Goal: Task Accomplishment & Management: Complete application form

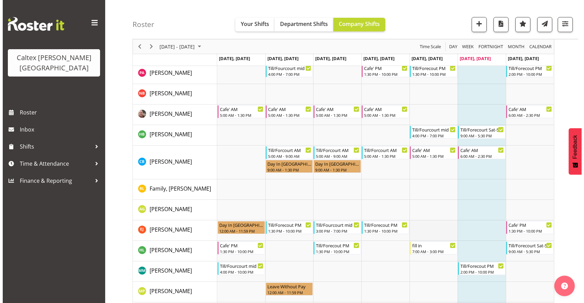
scroll to position [55, 0]
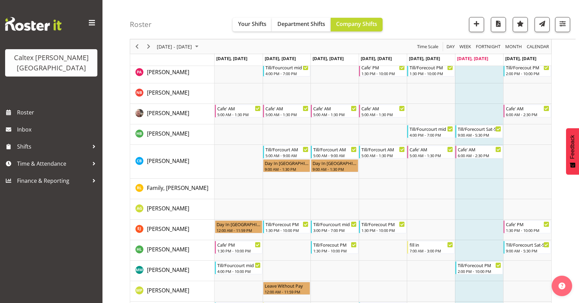
click at [476, 249] on td "Timeline Week of August 30, 2025" at bounding box center [479, 250] width 48 height 20
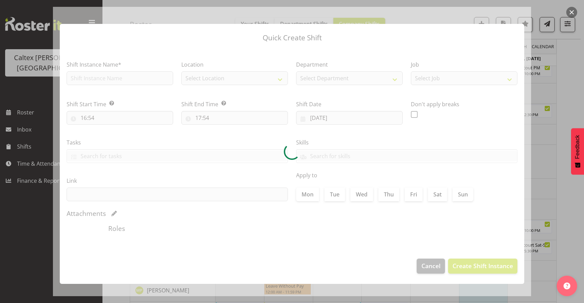
checkbox input "true"
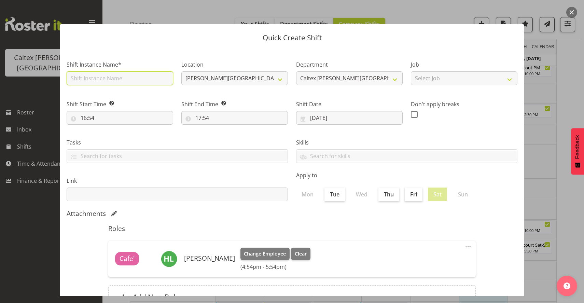
click at [130, 80] on input "text" at bounding box center [120, 78] width 107 height 14
type input "Fill in"
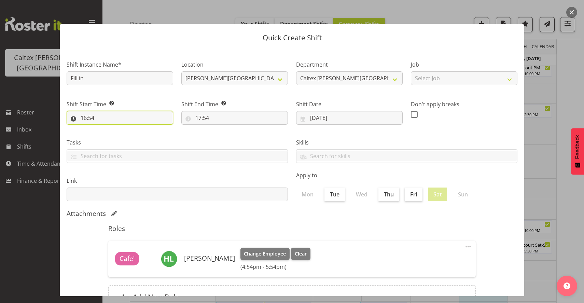
click at [120, 118] on input "16:54" at bounding box center [120, 118] width 107 height 14
click at [112, 137] on select "00 01 02 03 04 05 06 07 08 09 10 11 12 13 14 15 16 17 18 19 20 21 22 23" at bounding box center [113, 136] width 15 height 14
click at [106, 129] on select "00 01 02 03 04 05 06 07 08 09 10 11 12 13 14 15 16 17 18 19 20 21 22 23" at bounding box center [113, 136] width 15 height 14
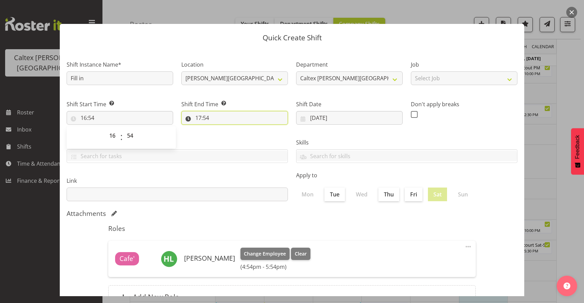
click at [200, 120] on input "17:54" at bounding box center [234, 118] width 107 height 14
click at [227, 137] on select "00 01 02 03 04 05 06 07 08 09 10 11 12 13 14 15 16 17 18 19 20 21 22 23" at bounding box center [227, 136] width 15 height 14
select select "22"
click at [220, 129] on select "00 01 02 03 04 05 06 07 08 09 10 11 12 13 14 15 16 17 18 19 20 21 22 23" at bounding box center [227, 136] width 15 height 14
type input "22:54"
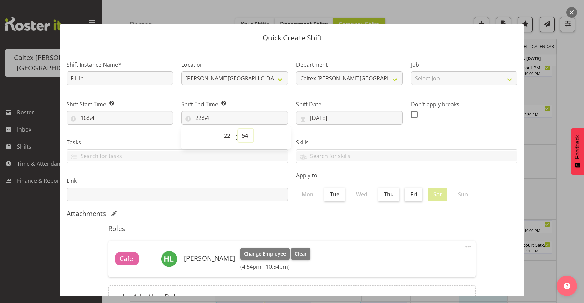
click at [245, 137] on select "00 01 02 03 04 05 06 07 08 09 10 11 12 13 14 15 16 17 18 19 20 21 22 23 24 25 2…" at bounding box center [245, 136] width 15 height 14
select select "0"
click at [238, 129] on select "00 01 02 03 04 05 06 07 08 09 10 11 12 13 14 15 16 17 18 19 20 21 22 23 24 25 2…" at bounding box center [245, 136] width 15 height 14
type input "22:00"
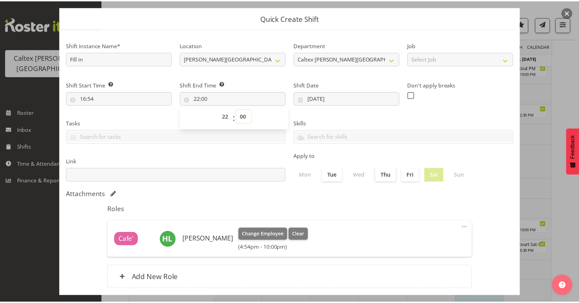
scroll to position [59, 0]
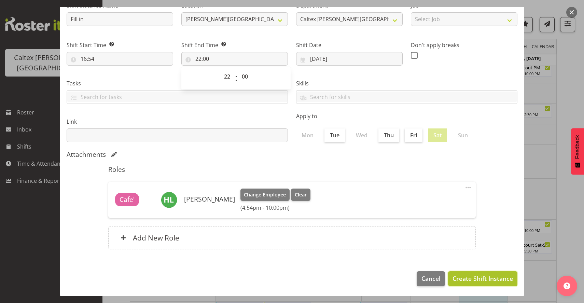
click at [468, 281] on span "Create Shift Instance" at bounding box center [483, 278] width 60 height 9
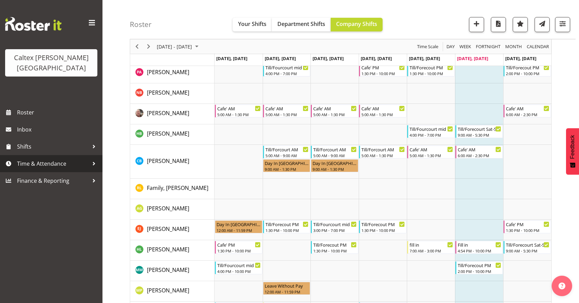
click at [71, 158] on span "Time & Attendance" at bounding box center [53, 163] width 72 height 10
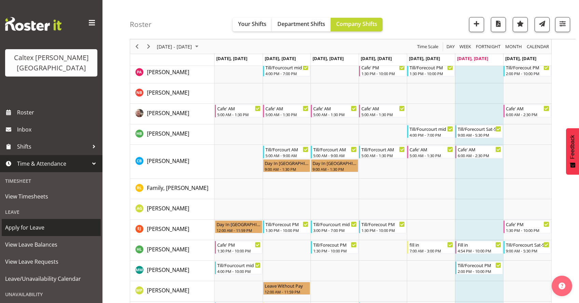
click at [29, 222] on span "Apply for Leave" at bounding box center [51, 227] width 92 height 10
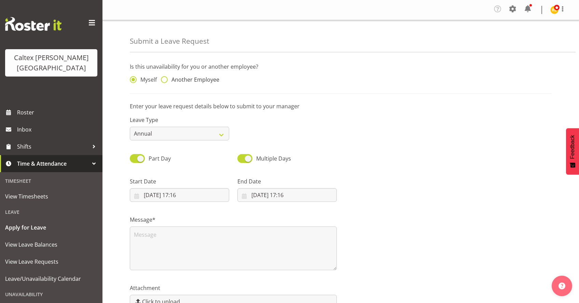
click at [184, 81] on span "Another Employee" at bounding box center [194, 79] width 52 height 7
click at [165, 81] on input "Another Employee" at bounding box center [163, 80] width 4 height 4
radio input "true"
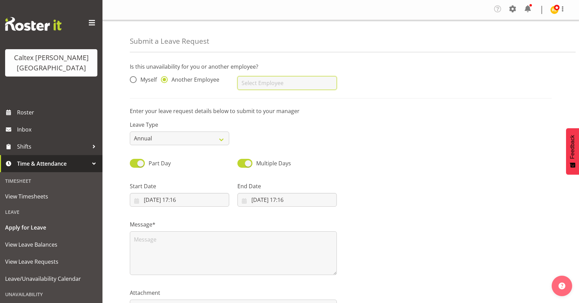
drag, startPoint x: 280, startPoint y: 77, endPoint x: 281, endPoint y: 82, distance: 5.1
click at [281, 80] on input "text" at bounding box center [286, 83] width 99 height 14
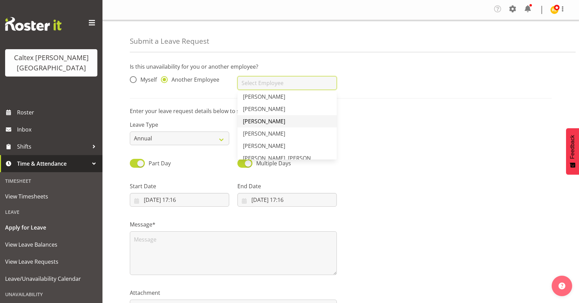
scroll to position [109, 0]
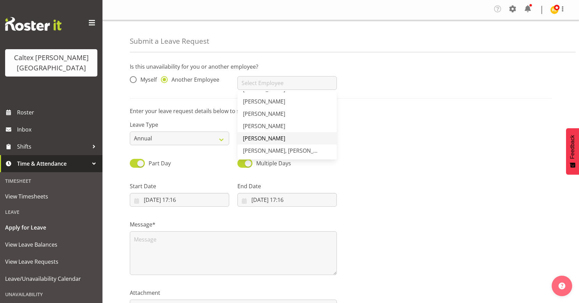
click at [271, 138] on span "[PERSON_NAME]" at bounding box center [264, 139] width 42 height 8
type input "[PERSON_NAME]"
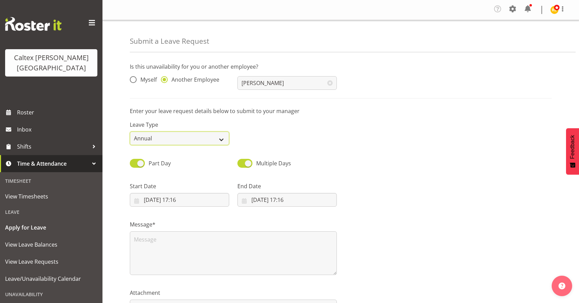
click at [196, 140] on select "Annual Sick Leave Without Pay Bereavement Domestic Violence Parental Jury Servi…" at bounding box center [179, 138] width 99 height 14
select select "Sick"
click at [130, 131] on select "Annual Sick Leave Without Pay Bereavement Domestic Violence Parental Jury Servi…" at bounding box center [179, 138] width 99 height 14
click at [248, 161] on span at bounding box center [244, 163] width 15 height 9
click at [242, 161] on input "Multiple Days" at bounding box center [239, 163] width 4 height 4
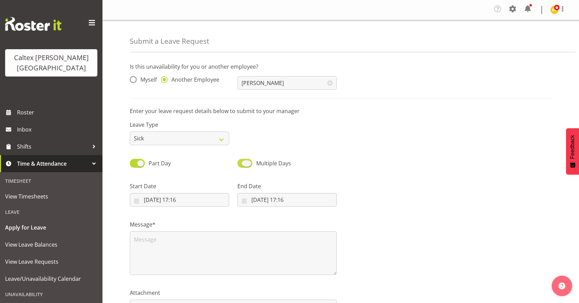
checkbox input "false"
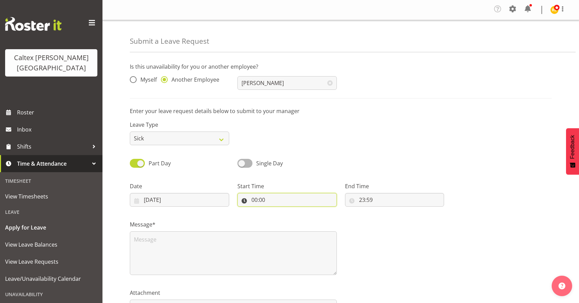
click at [266, 201] on input "00:00" at bounding box center [286, 200] width 99 height 14
click at [283, 219] on select "00 01 02 03 04 05 06 07 08 09 10 11 12 13 14 15 16 17 18 19 20 21 22 23" at bounding box center [283, 218] width 15 height 14
select select "17"
click at [276, 211] on select "00 01 02 03 04 05 06 07 08 09 10 11 12 13 14 15 16 17 18 19 20 21 22 23" at bounding box center [283, 218] width 15 height 14
type input "17:00"
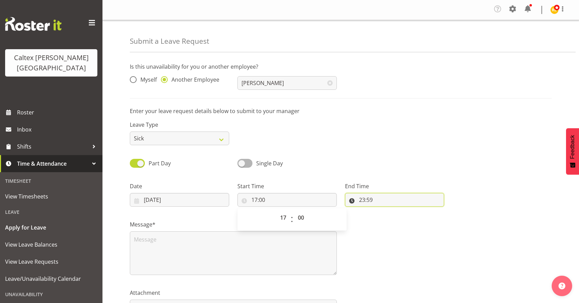
click at [374, 201] on input "23:59" at bounding box center [394, 200] width 99 height 14
click at [392, 218] on select "00 01 02 03 04 05 06 07 08 09 10 11 12 13 14 15 16 17 18 19 20 21 22 23" at bounding box center [391, 218] width 15 height 14
select select "22"
click at [384, 211] on select "00 01 02 03 04 05 06 07 08 09 10 11 12 13 14 15 16 17 18 19 20 21 22 23" at bounding box center [391, 218] width 15 height 14
type input "22:59"
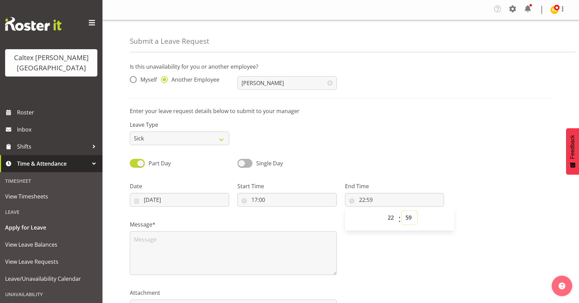
click at [411, 219] on select "00 01 02 03 04 05 06 07 08 09 10 11 12 13 14 15 16 17 18 19 20 21 22 23 24 25 2…" at bounding box center [409, 218] width 15 height 14
select select "0"
click at [402, 211] on select "00 01 02 03 04 05 06 07 08 09 10 11 12 13 14 15 16 17 18 19 20 21 22 23 24 25 2…" at bounding box center [409, 218] width 15 height 14
type input "22:00"
click at [465, 182] on div at bounding box center [502, 191] width 108 height 38
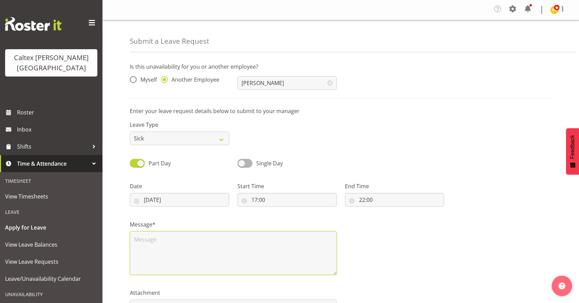
click at [202, 245] on textarea at bounding box center [233, 253] width 207 height 44
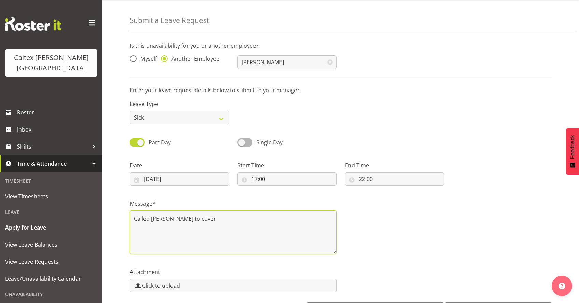
scroll to position [45, 0]
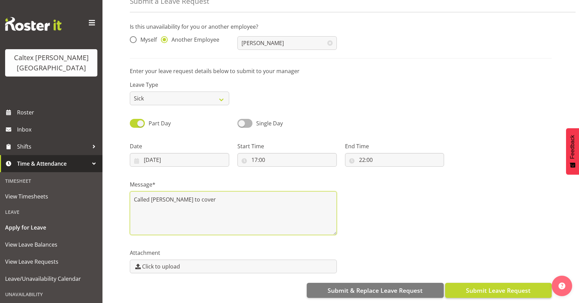
type textarea "Called [PERSON_NAME] to cover"
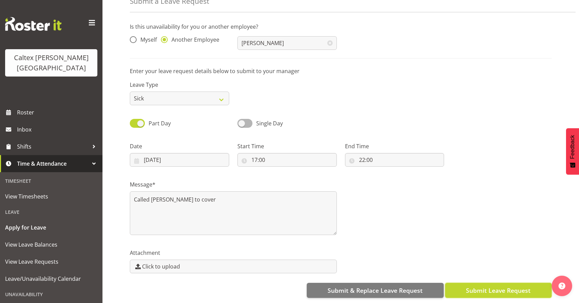
click at [480, 286] on span "Submit Leave Request" at bounding box center [498, 290] width 65 height 9
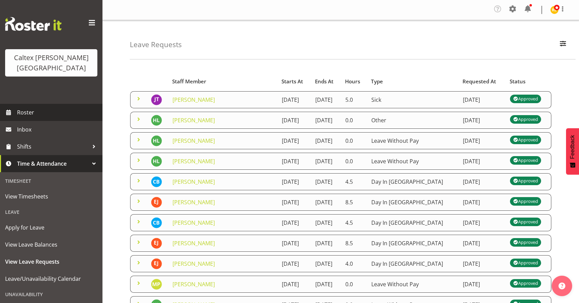
click at [25, 107] on span "Roster" at bounding box center [58, 112] width 82 height 10
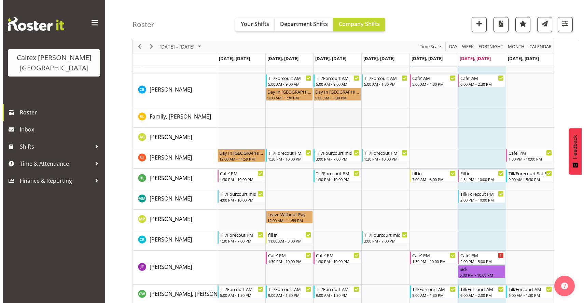
scroll to position [134, 0]
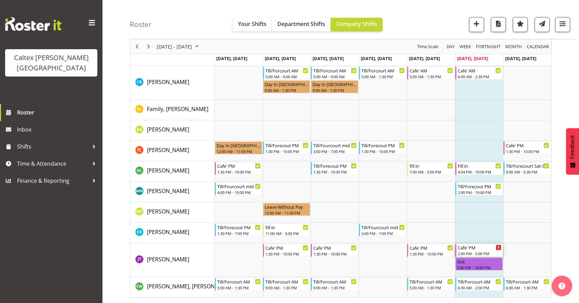
click at [492, 249] on div "Cafe' PM" at bounding box center [480, 247] width 44 height 7
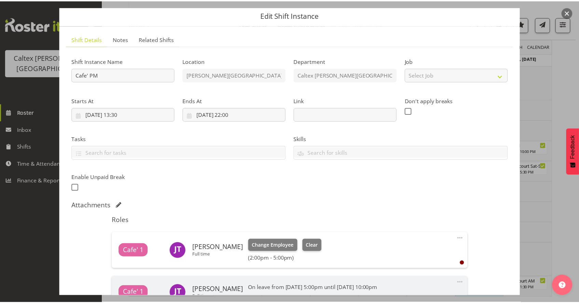
scroll to position [0, 0]
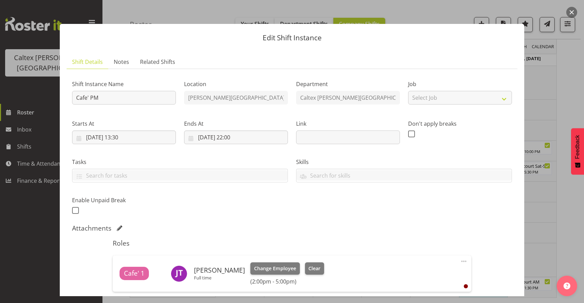
click at [575, 10] on button "button" at bounding box center [571, 12] width 11 height 11
